Goal: Find specific page/section: Locate a particular part of the current website

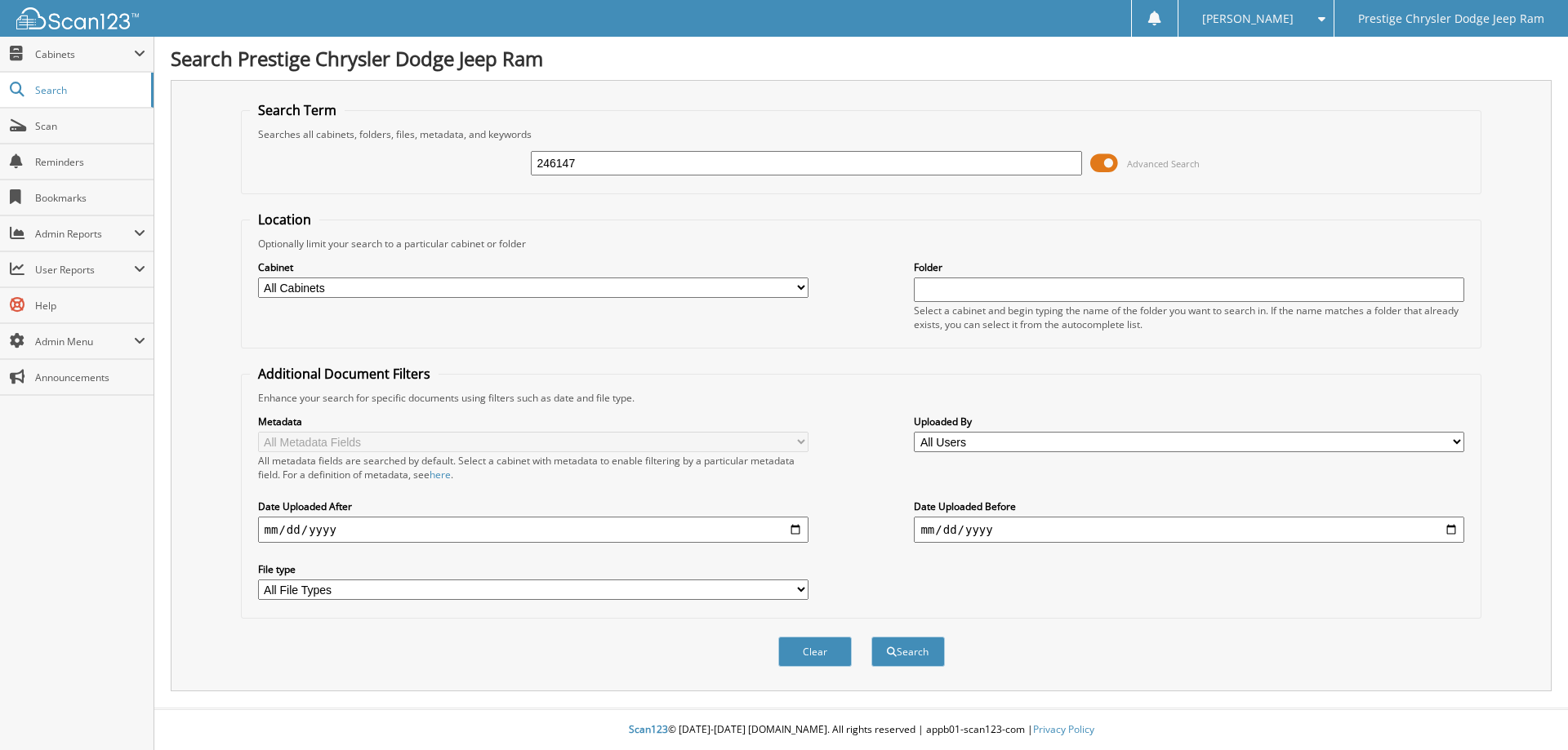
type input "246147"
click at [871, 637] on button "Search" at bounding box center [908, 652] width 74 height 31
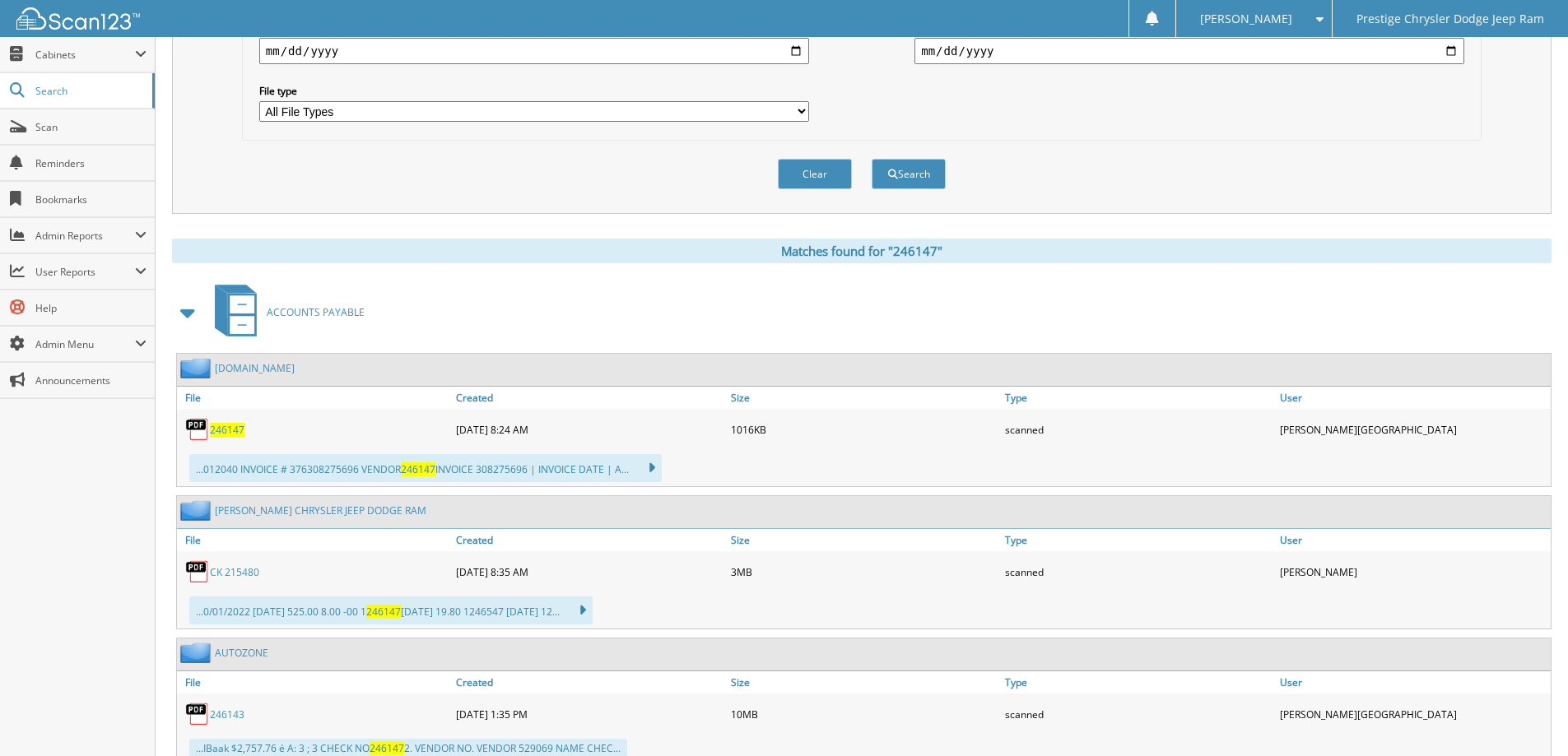
scroll to position [475, 0]
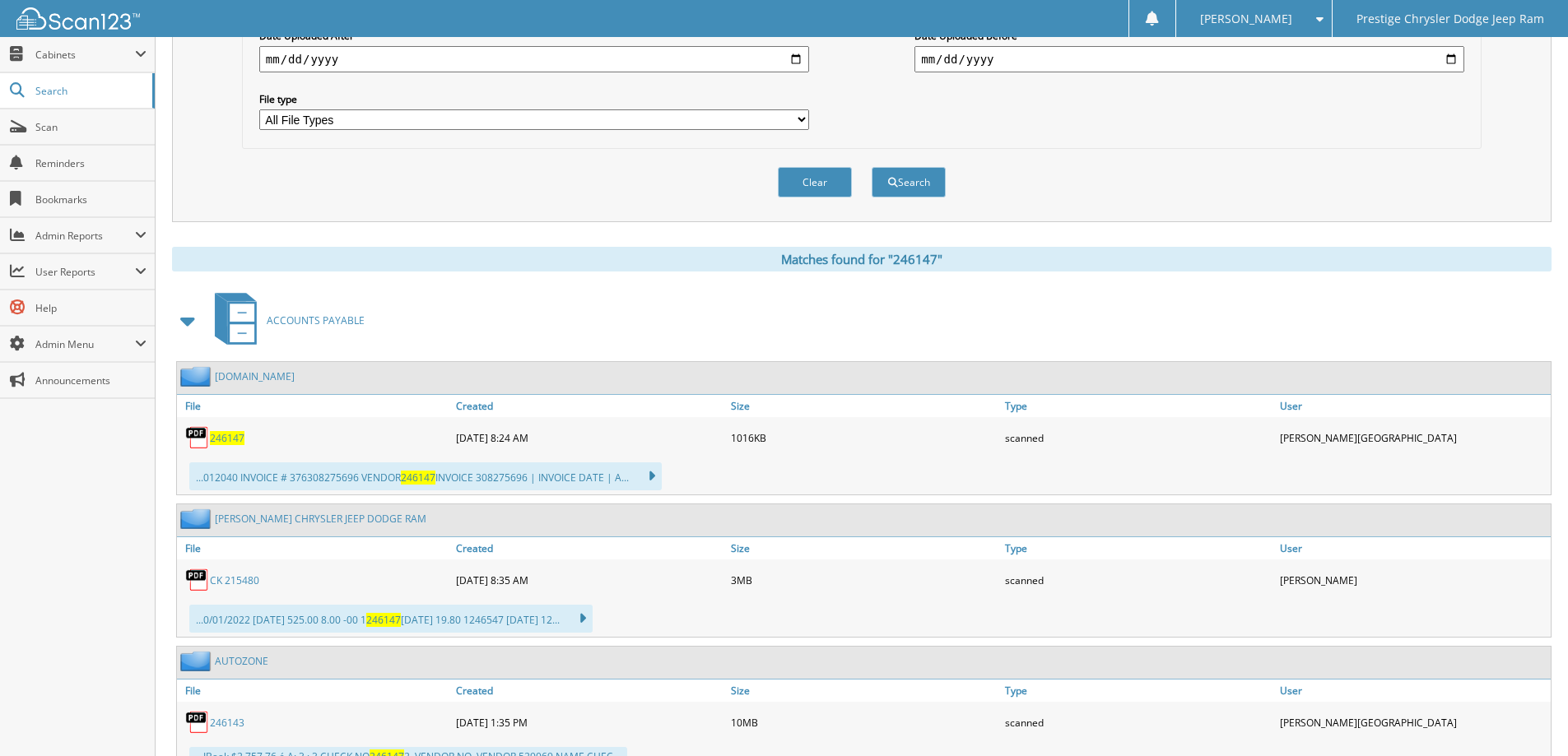
click at [228, 440] on span "246147" at bounding box center [227, 439] width 35 height 14
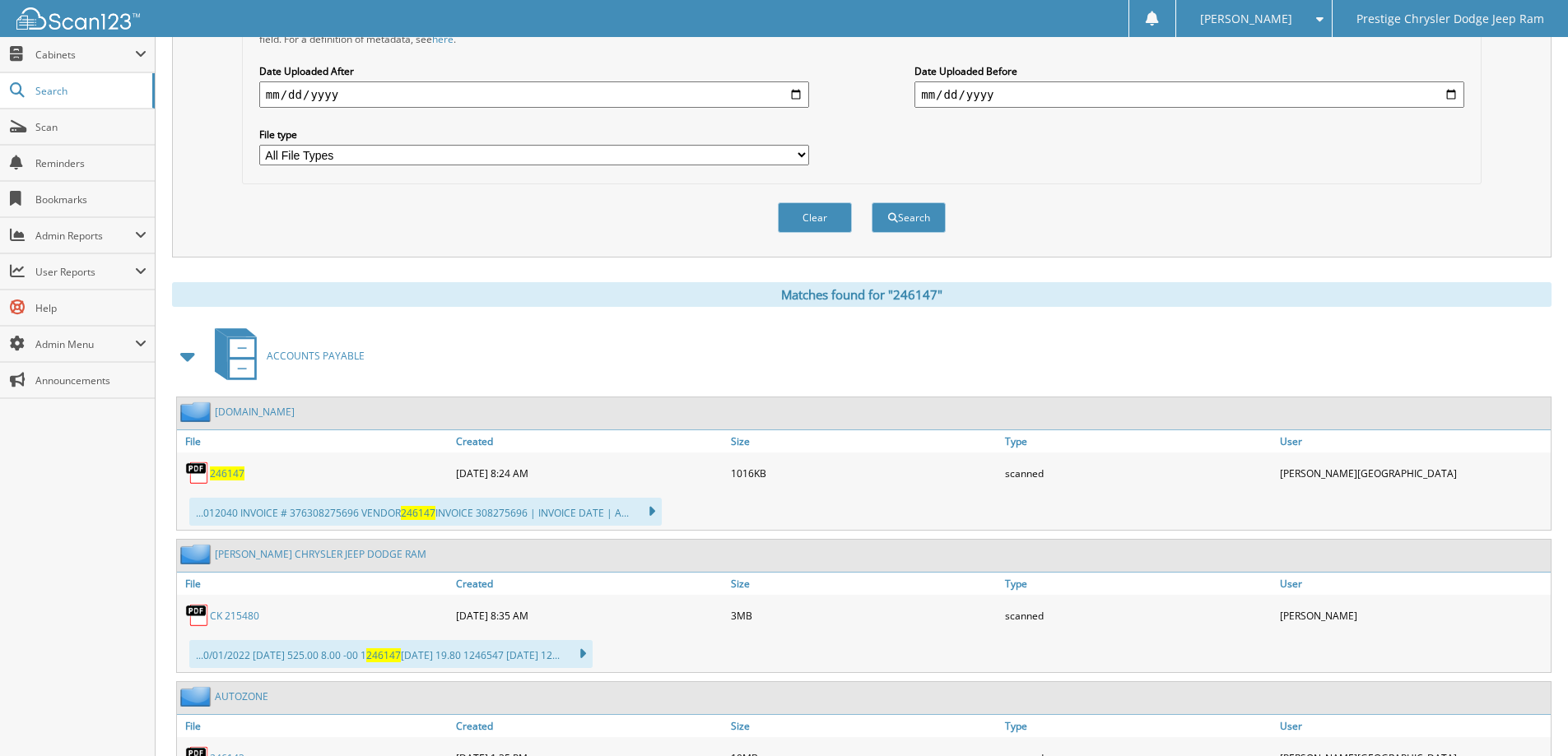
scroll to position [0, 0]
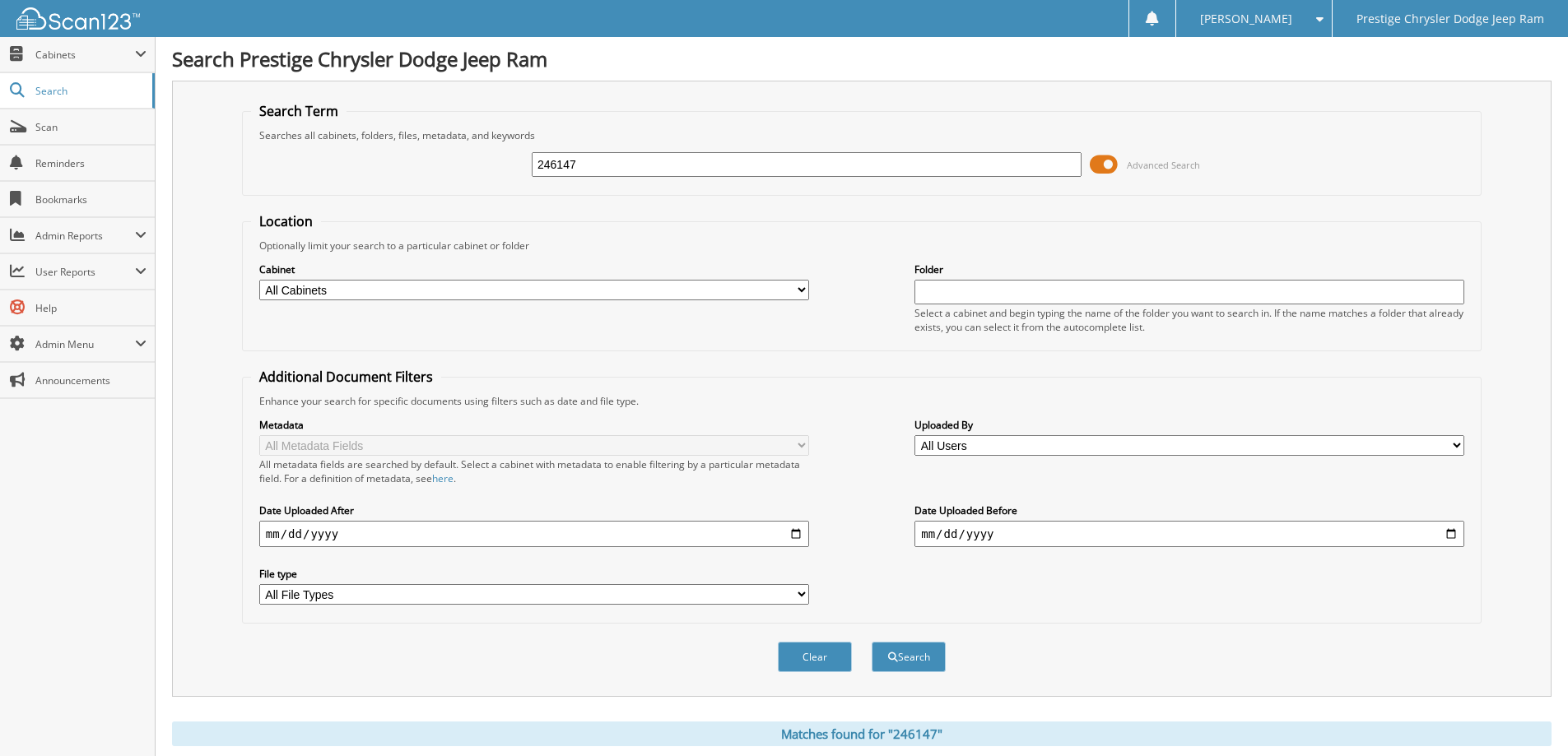
click at [644, 160] on input "246147" at bounding box center [807, 164] width 550 height 25
type input "245813"
click at [871, 642] on button "Search" at bounding box center [908, 657] width 74 height 31
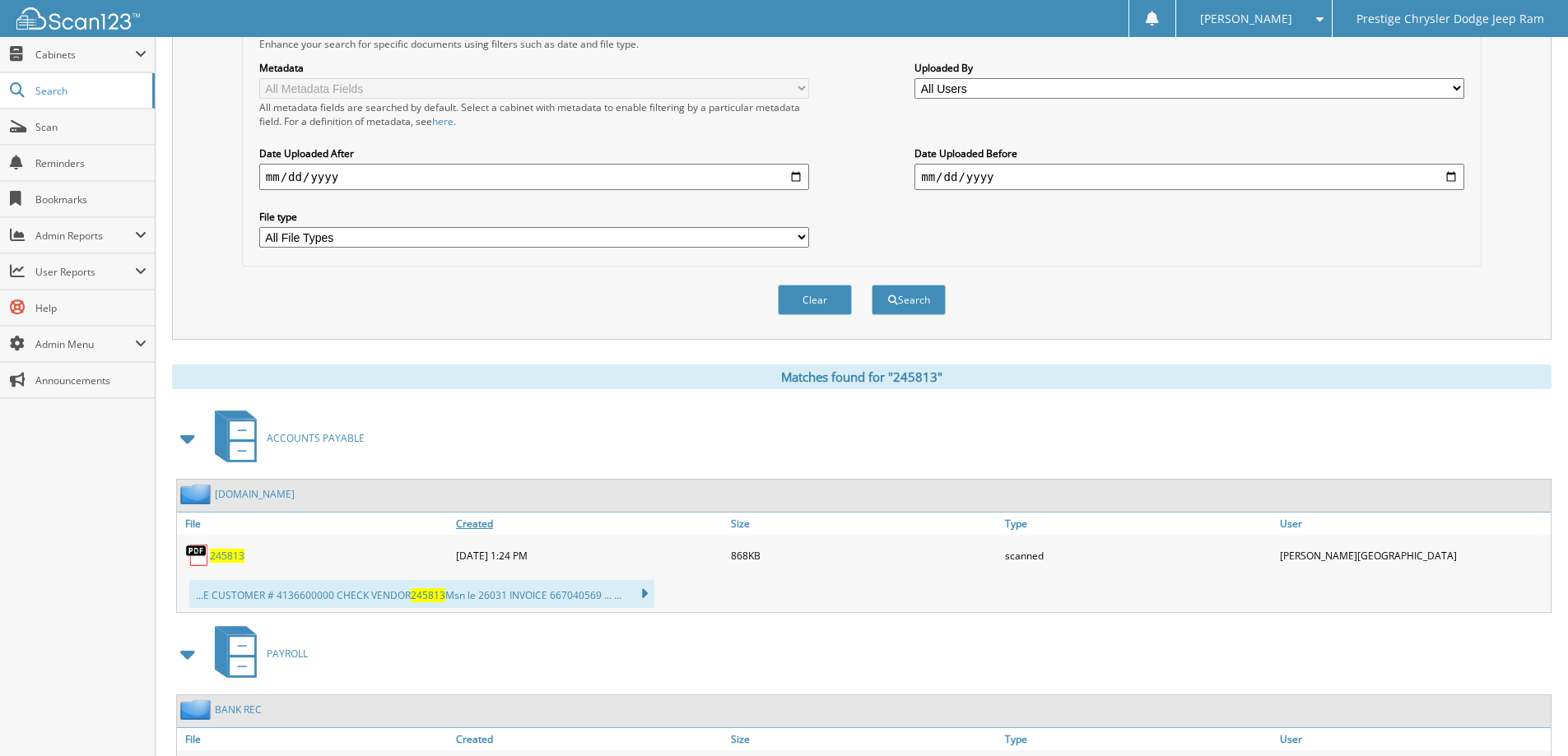
scroll to position [480, 0]
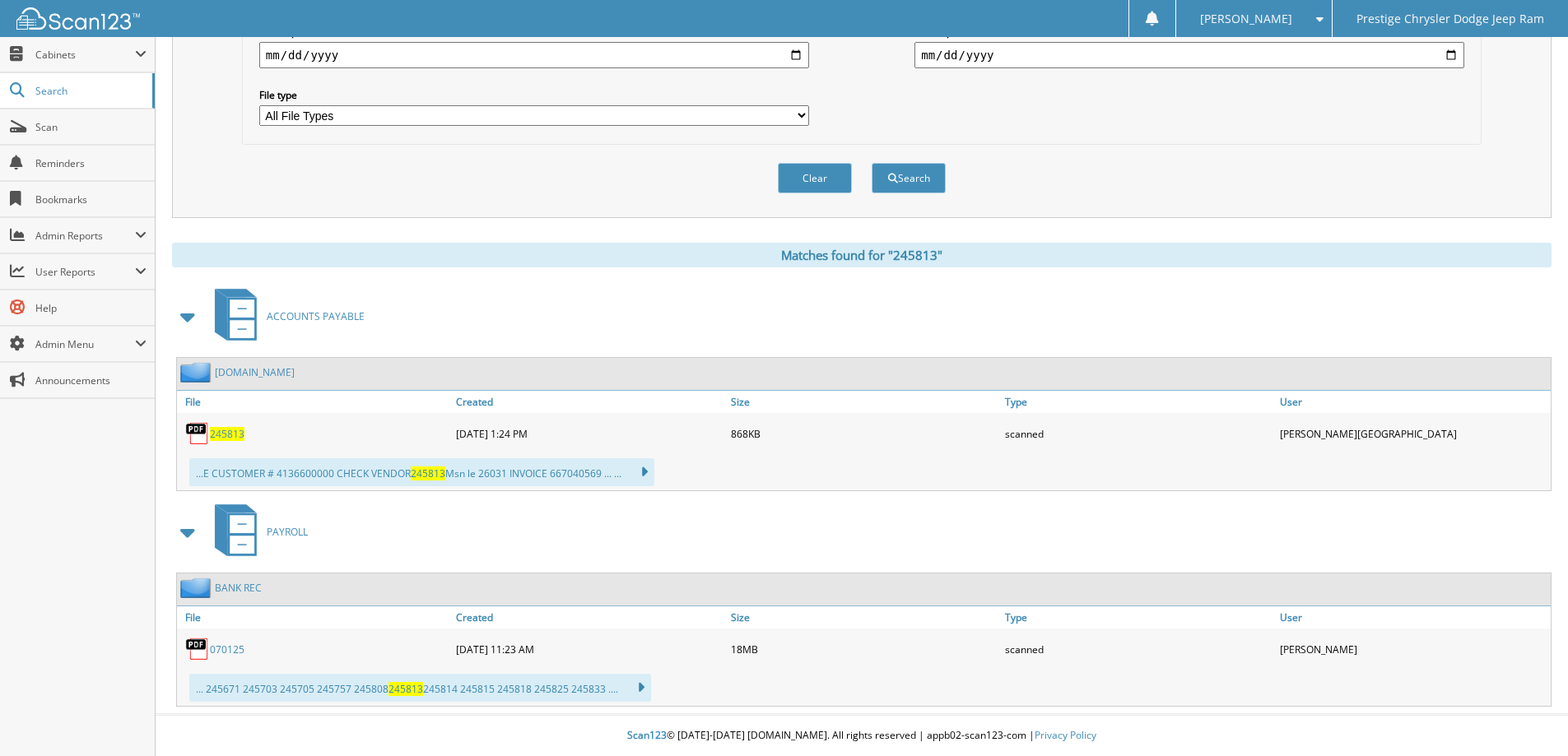
click at [231, 437] on span "245813" at bounding box center [227, 434] width 35 height 14
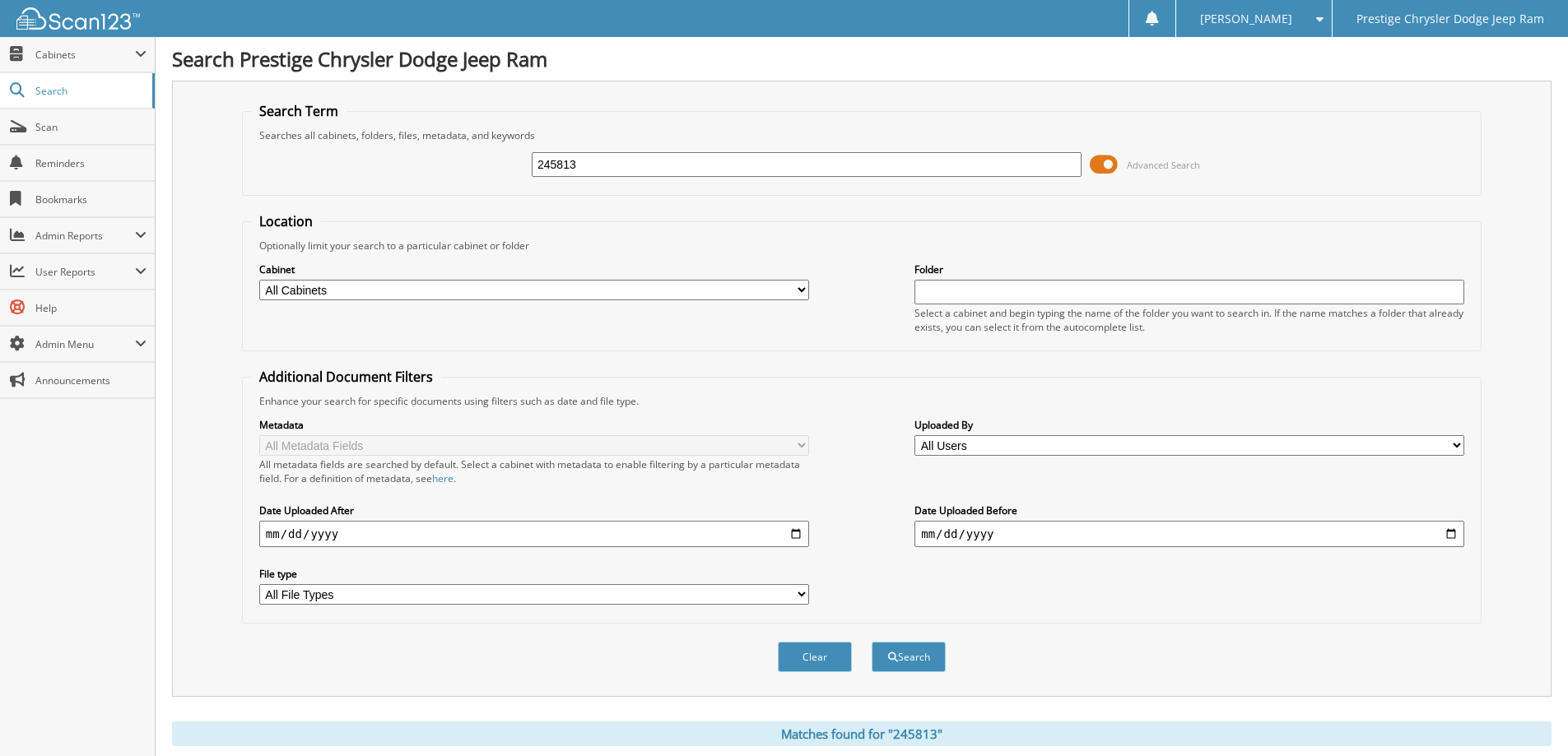
drag, startPoint x: 669, startPoint y: 172, endPoint x: 285, endPoint y: 204, distance: 385.3
click at [285, 204] on form "Search Term Searches all cabinets, folders, files, metadata, and keywords 24581…" at bounding box center [861, 396] width 1240 height 588
type input "246798"
click at [871, 642] on button "Search" at bounding box center [908, 657] width 74 height 31
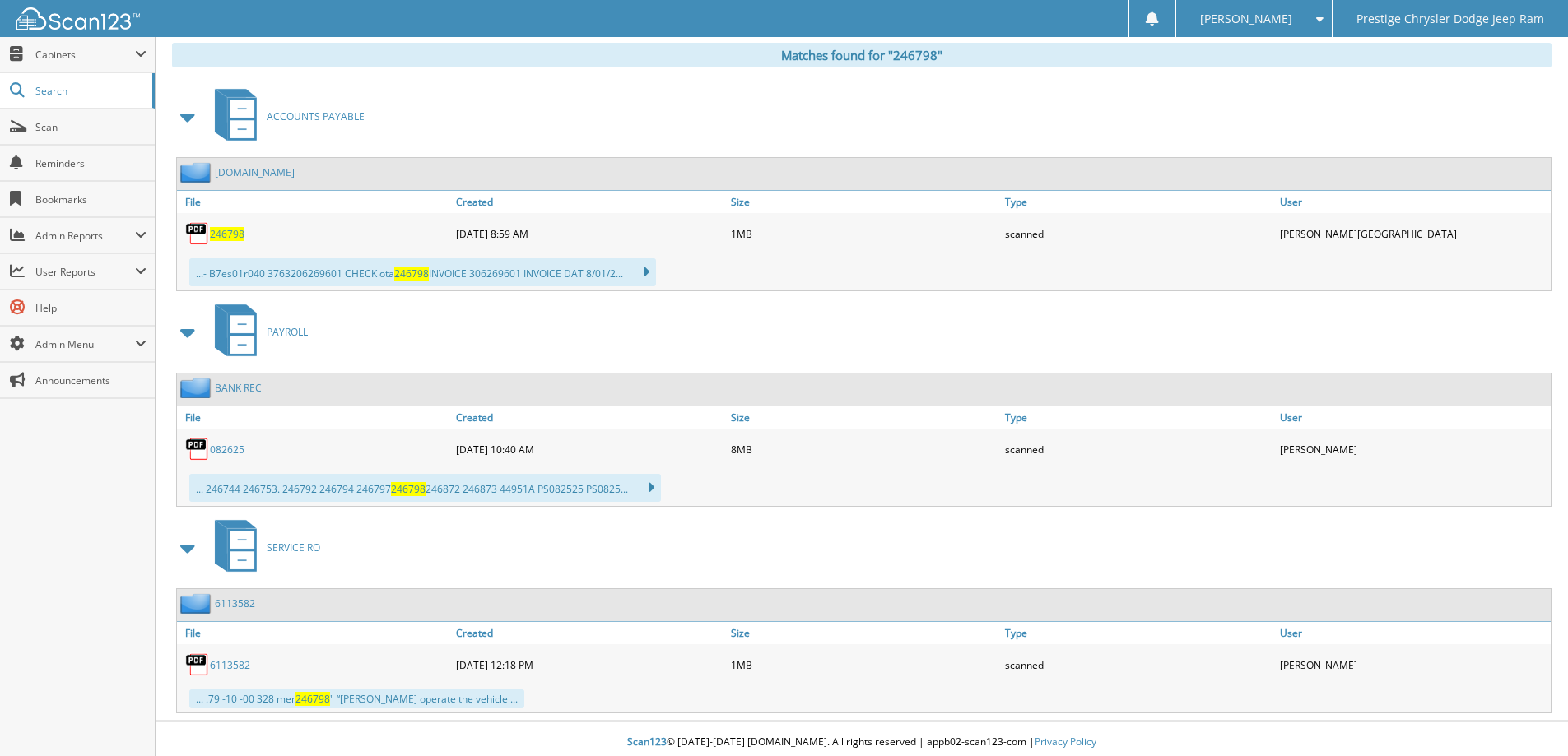
scroll to position [687, 0]
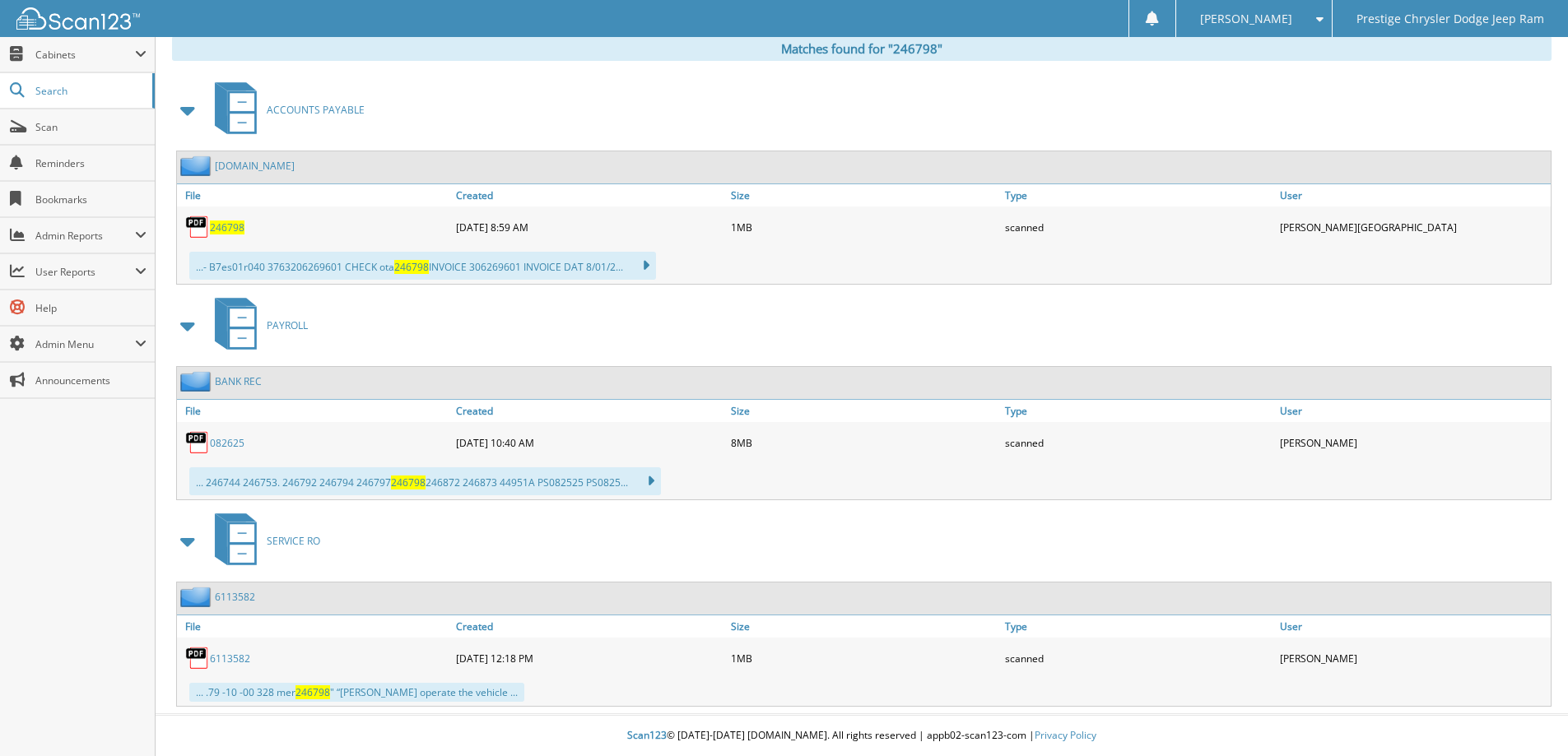
click at [236, 229] on span "246798" at bounding box center [227, 227] width 35 height 14
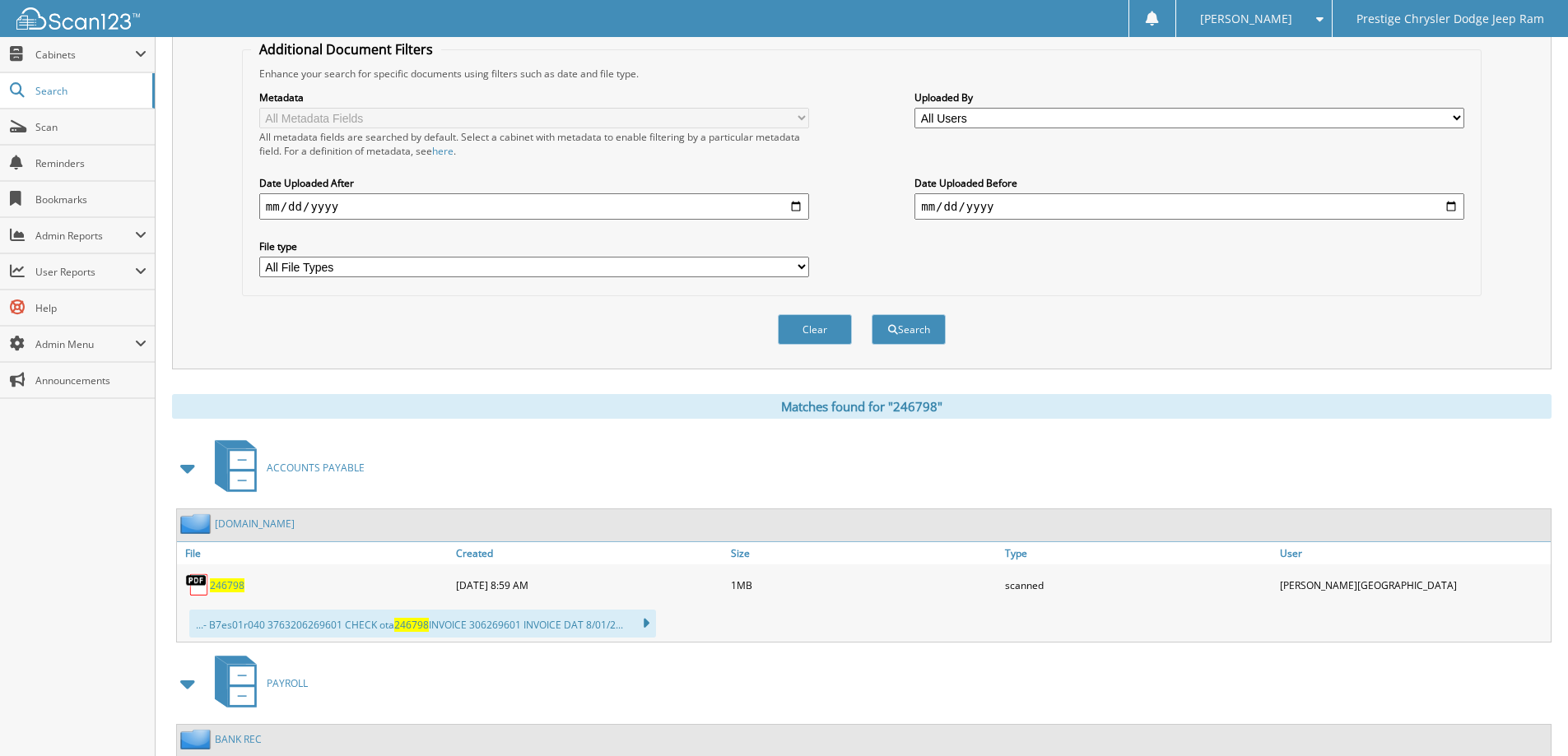
scroll to position [0, 0]
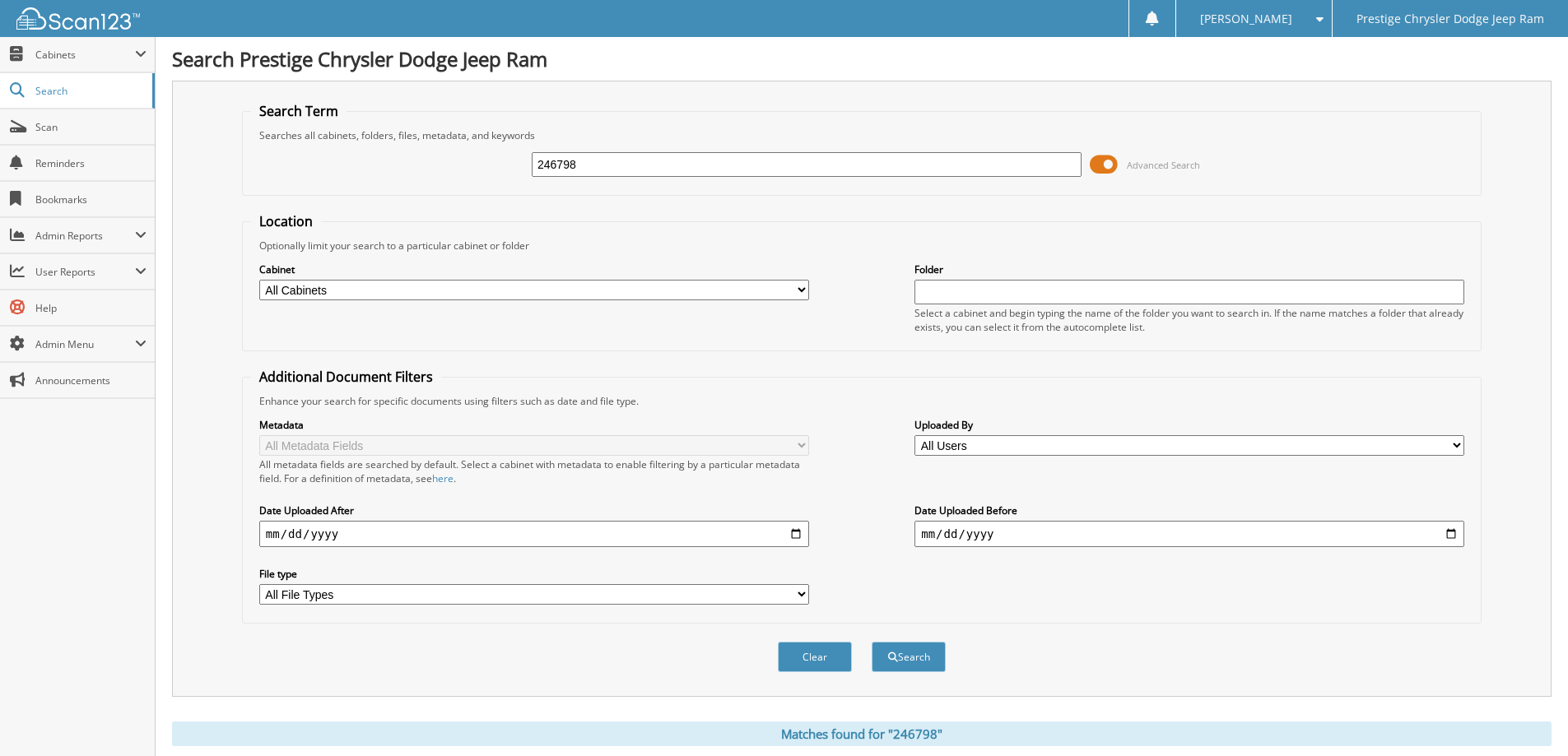
click at [763, 160] on input "246798" at bounding box center [807, 164] width 550 height 25
type input "245836"
click at [871, 642] on button "Search" at bounding box center [908, 657] width 74 height 31
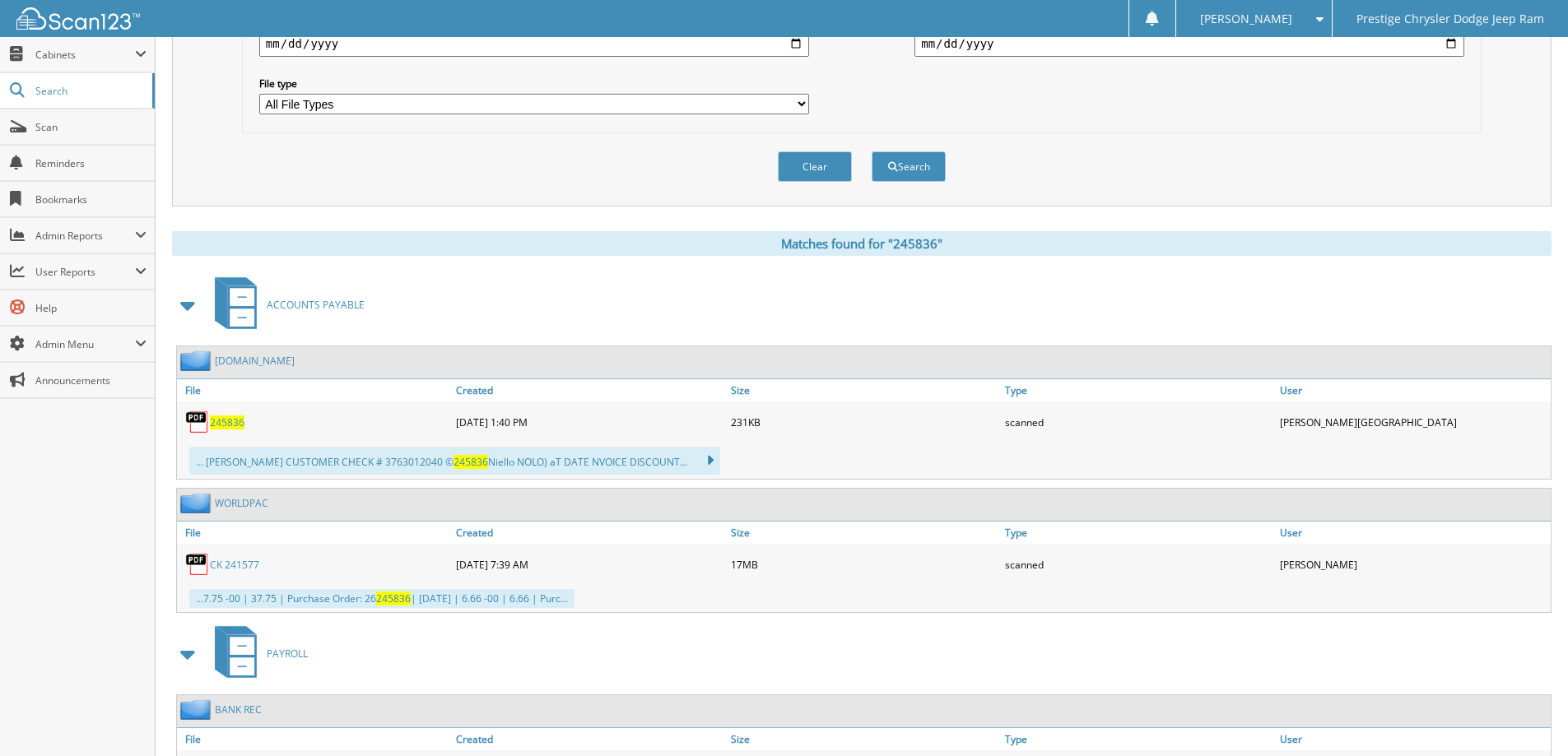
scroll to position [492, 0]
click at [216, 423] on span "245836" at bounding box center [227, 421] width 35 height 14
